Goal: Task Accomplishment & Management: Manage account settings

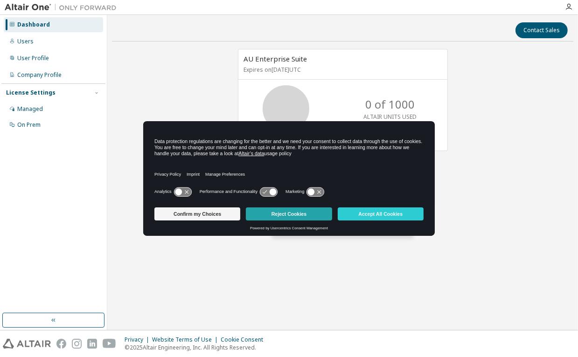
click at [288, 216] on button "Reject Cookies" at bounding box center [289, 214] width 86 height 13
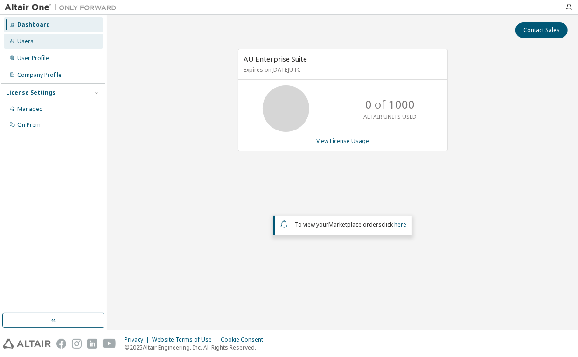
click at [44, 46] on div "Users" at bounding box center [53, 41] width 99 height 15
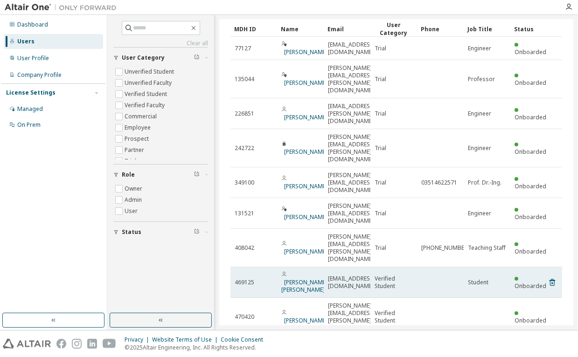
scroll to position [46, 0]
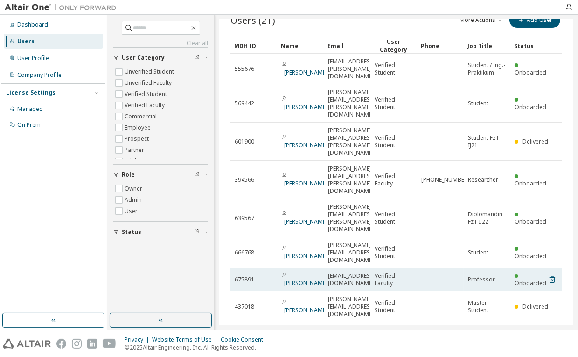
scroll to position [31, 0]
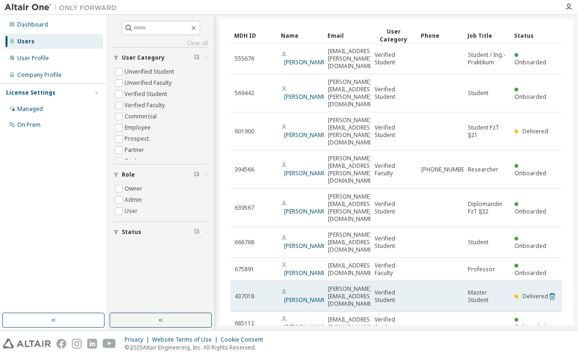
click at [549, 291] on icon at bounding box center [552, 296] width 8 height 11
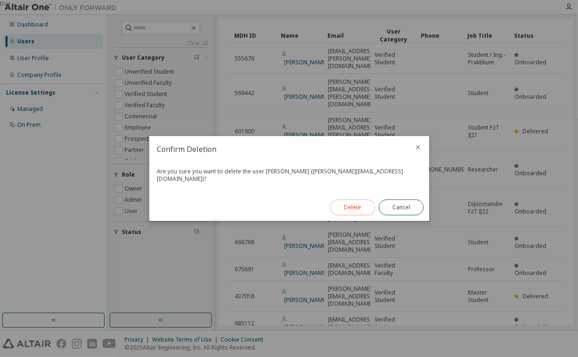
click at [361, 203] on button "Delete" at bounding box center [352, 208] width 45 height 16
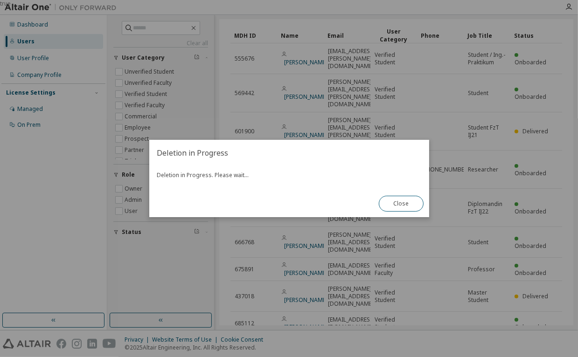
scroll to position [0, 0]
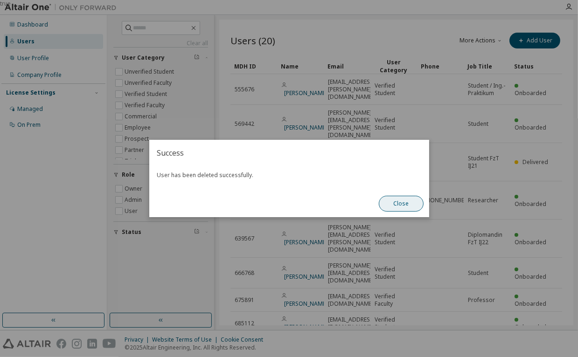
click at [402, 205] on button "Close" at bounding box center [401, 204] width 45 height 16
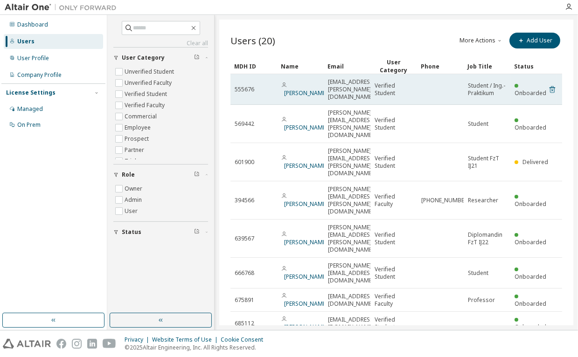
click at [548, 84] on icon at bounding box center [552, 89] width 8 height 11
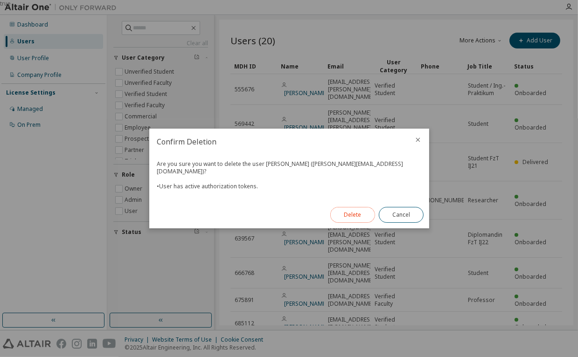
click at [357, 216] on button "Delete" at bounding box center [352, 215] width 45 height 16
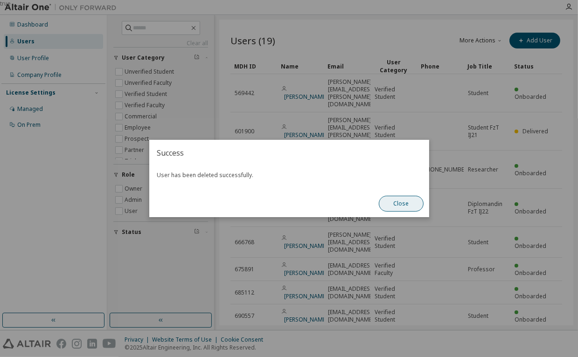
click at [397, 206] on button "Close" at bounding box center [401, 204] width 45 height 16
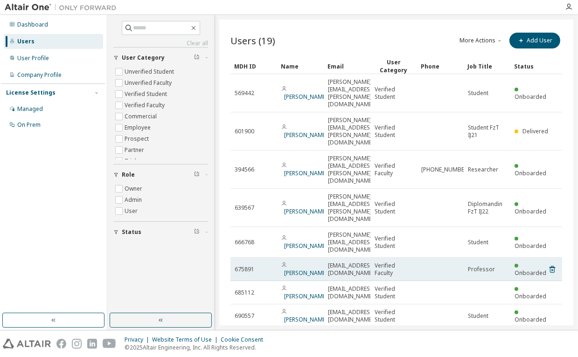
scroll to position [15, 0]
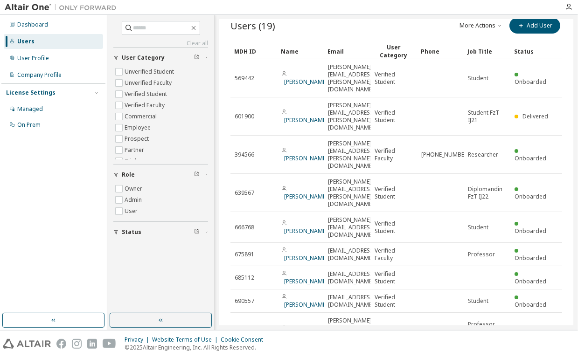
click at [519, 357] on icon "button" at bounding box center [524, 362] width 11 height 11
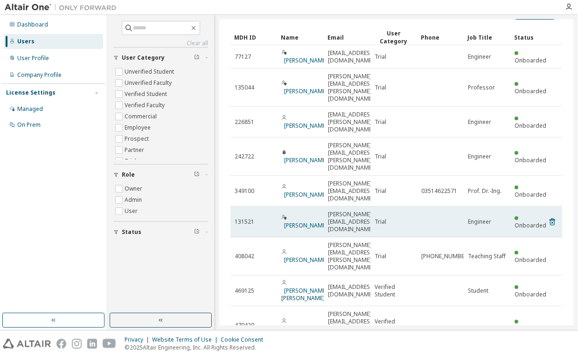
scroll to position [46, 0]
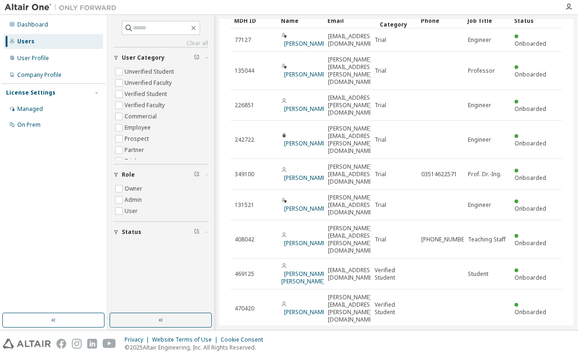
type input "*"
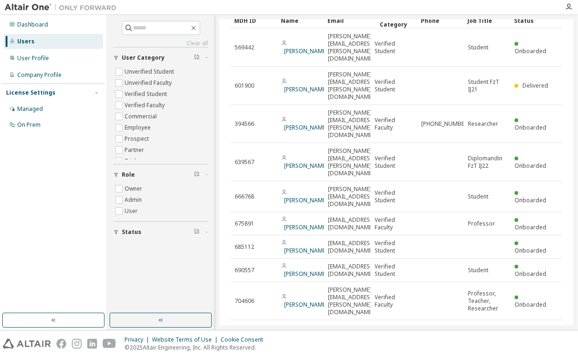
scroll to position [15, 0]
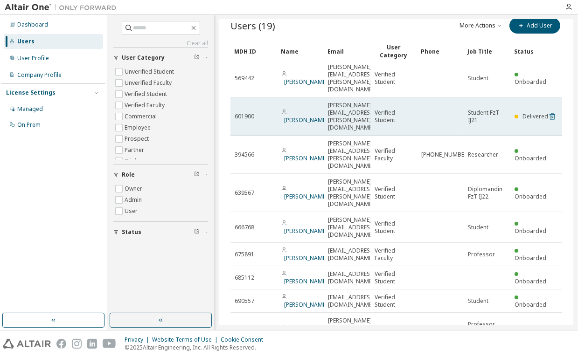
click at [548, 111] on icon at bounding box center [552, 116] width 8 height 11
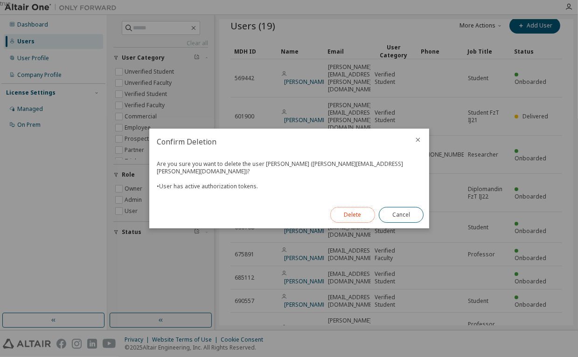
click at [353, 211] on button "Delete" at bounding box center [352, 215] width 45 height 16
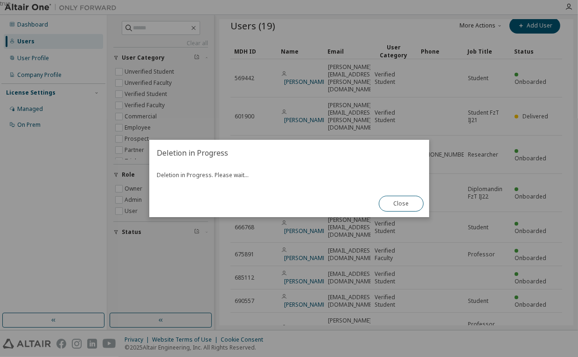
scroll to position [0, 0]
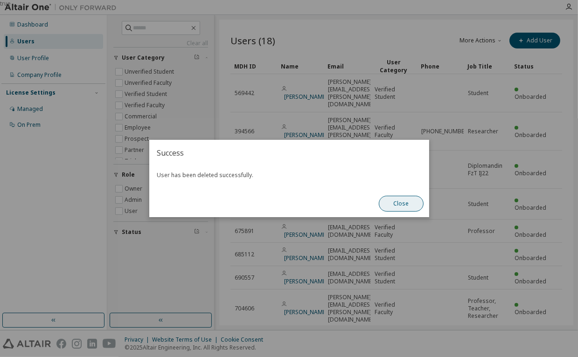
click at [401, 201] on button "Close" at bounding box center [401, 204] width 45 height 16
